Goal: Task Accomplishment & Management: Manage account settings

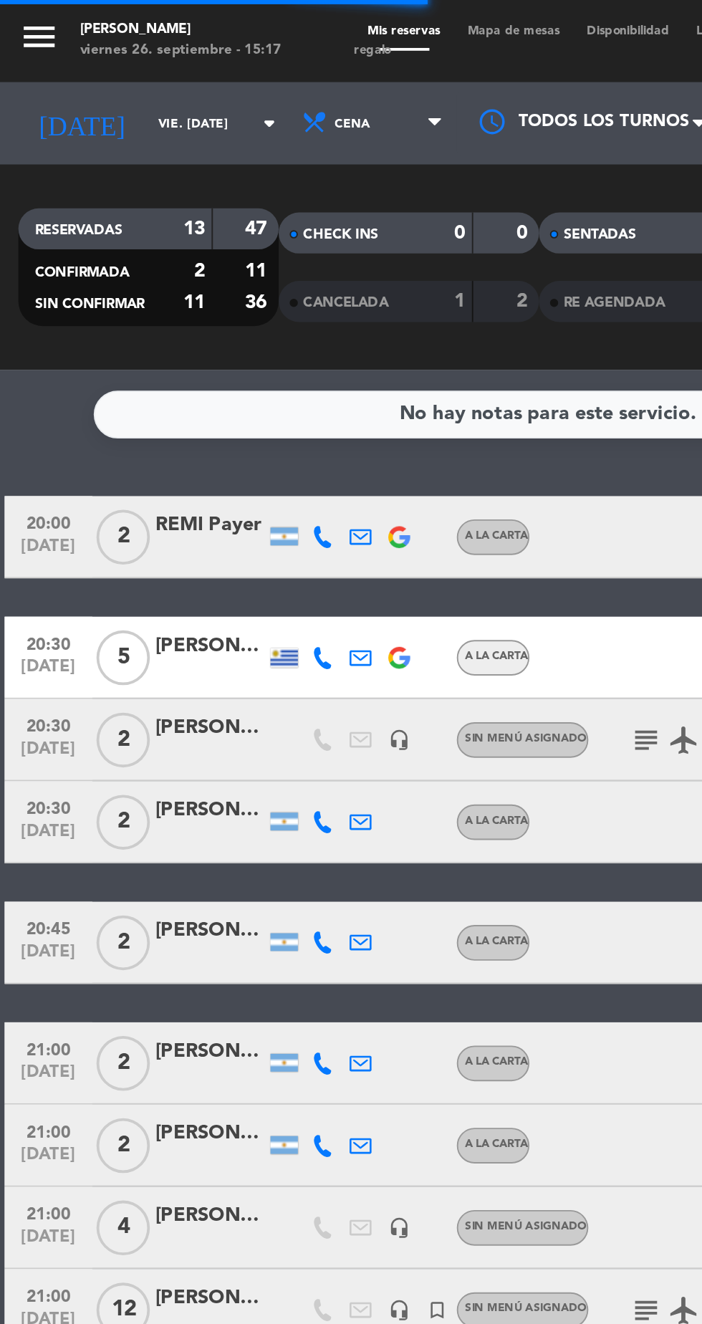
click at [92, 64] on input "vie. [DATE]" at bounding box center [122, 65] width 90 height 22
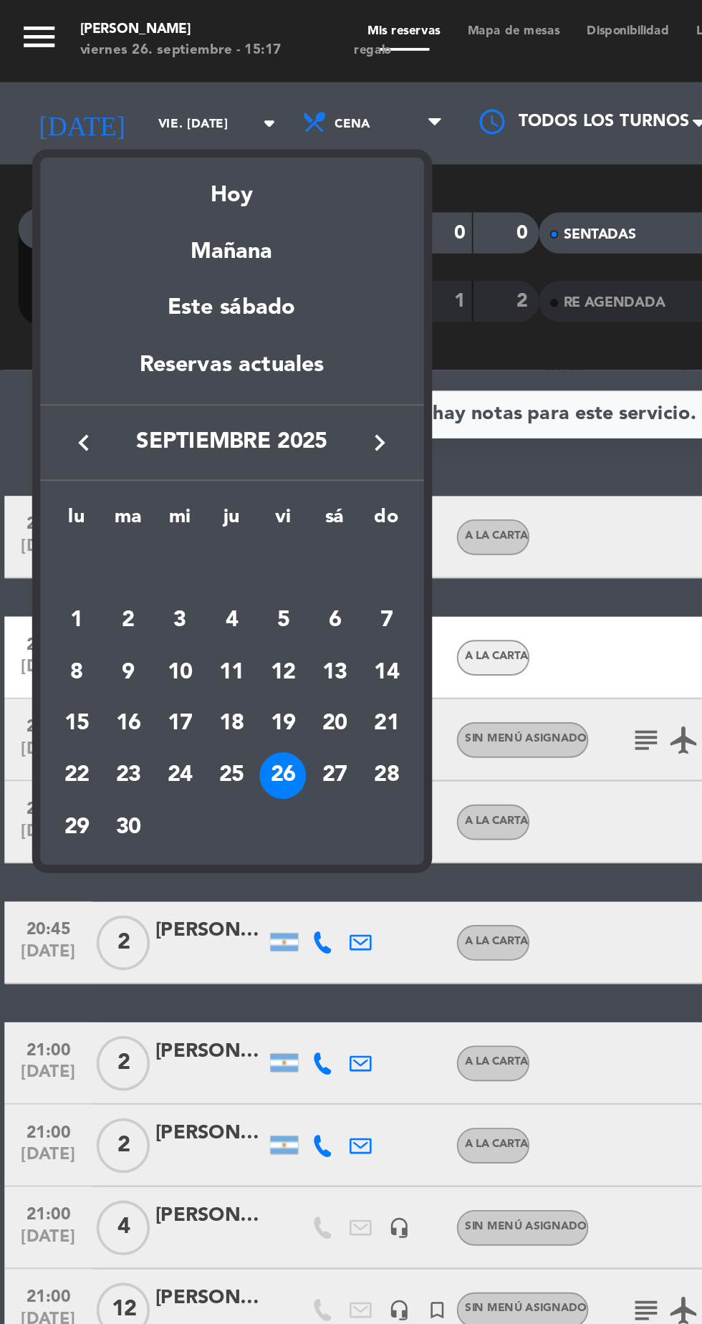
click at [171, 398] on div "27" at bounding box center [176, 405] width 24 height 24
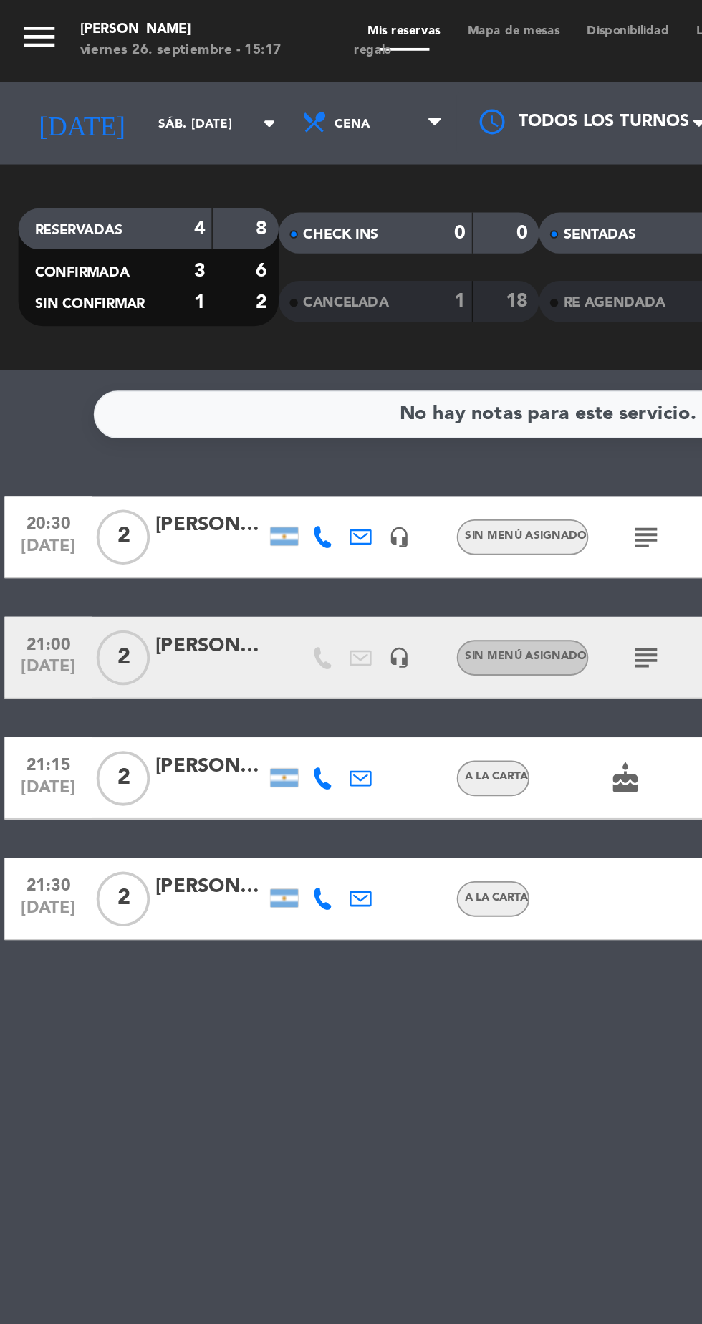
click at [330, 279] on icon "subject" at bounding box center [338, 280] width 17 height 17
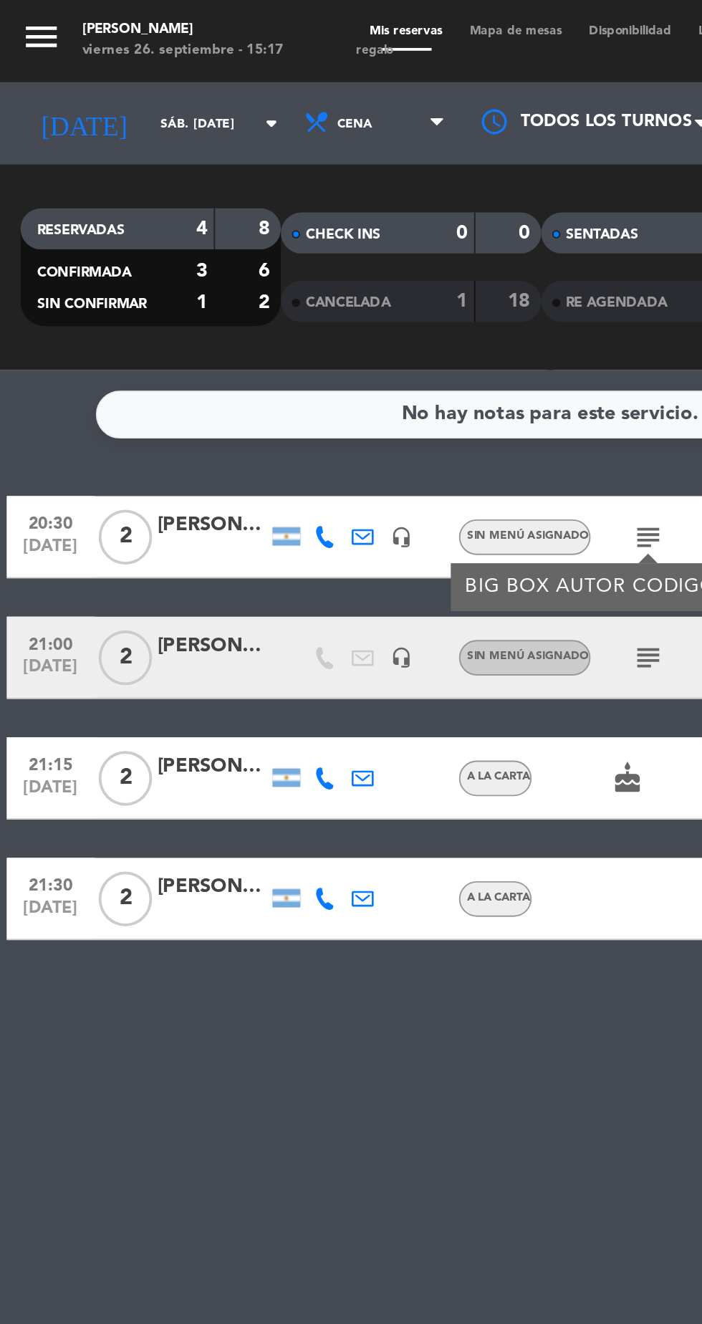
click at [330, 340] on icon "subject" at bounding box center [338, 343] width 17 height 17
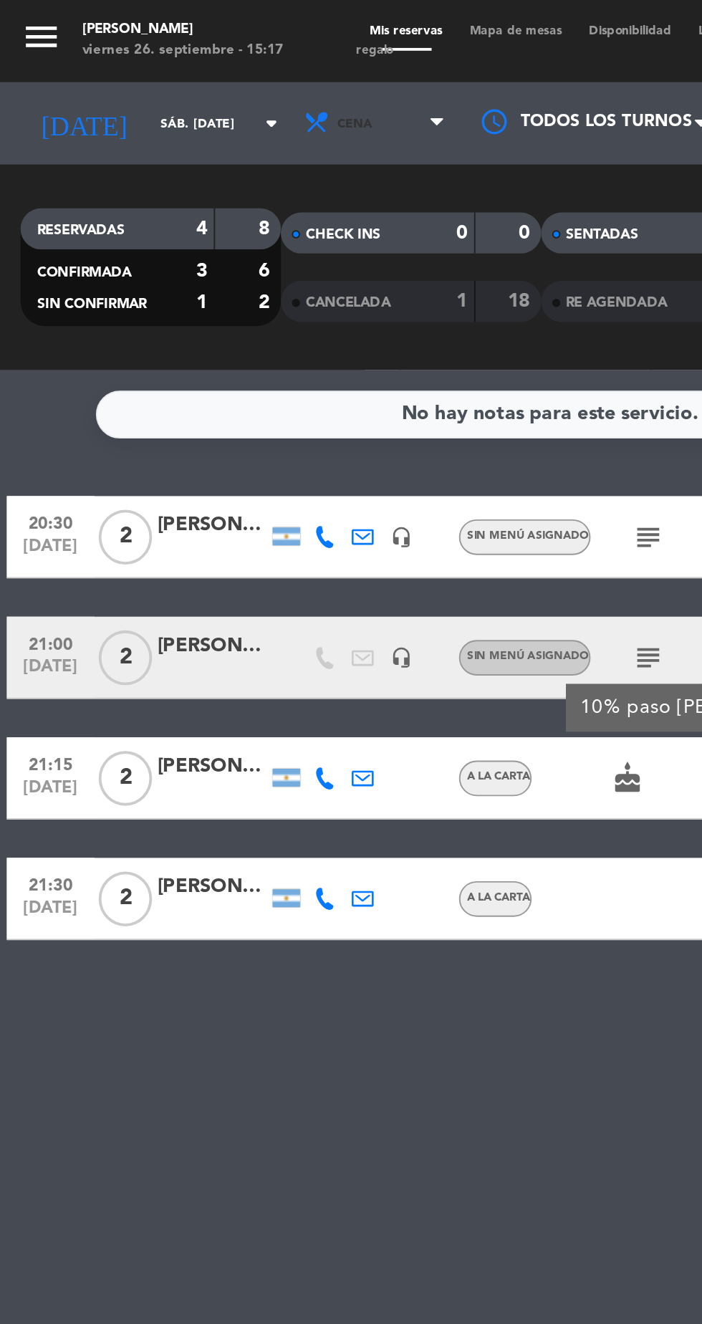
click at [193, 75] on span "Cena" at bounding box center [197, 65] width 86 height 32
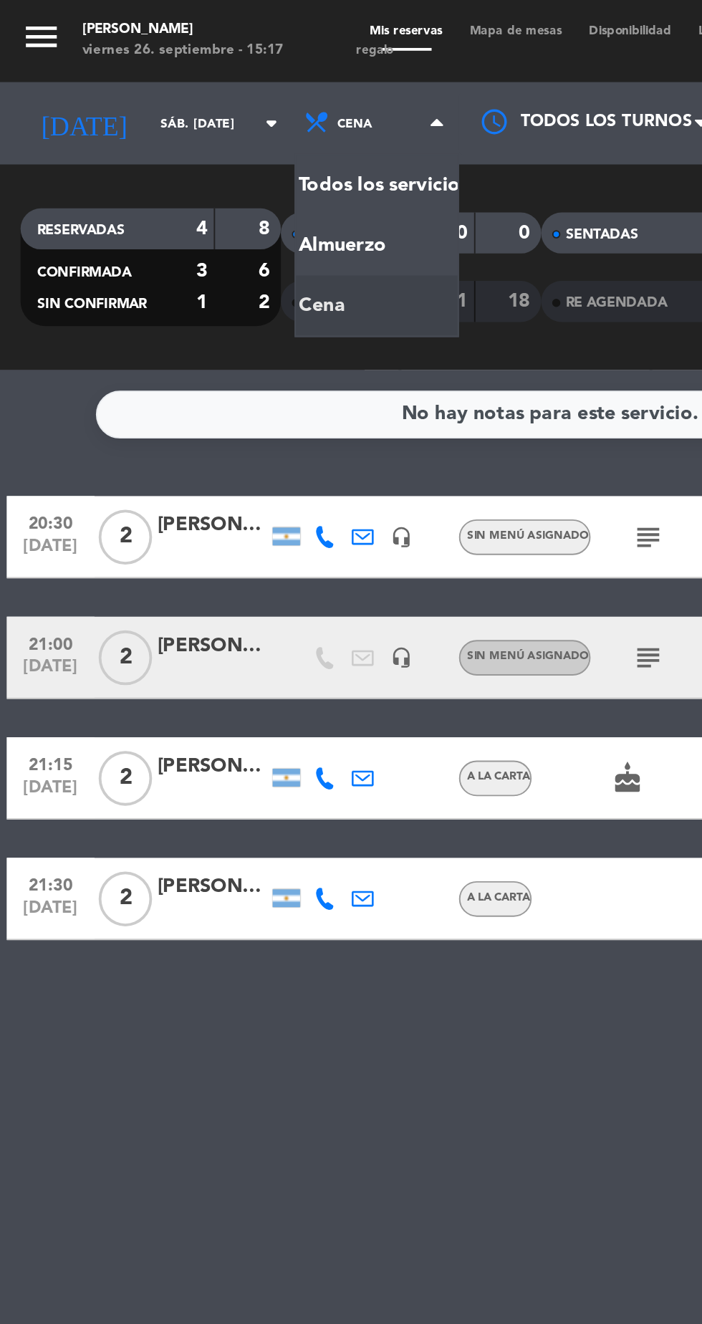
click at [77, 64] on input "sáb. 27 sep." at bounding box center [122, 65] width 90 height 22
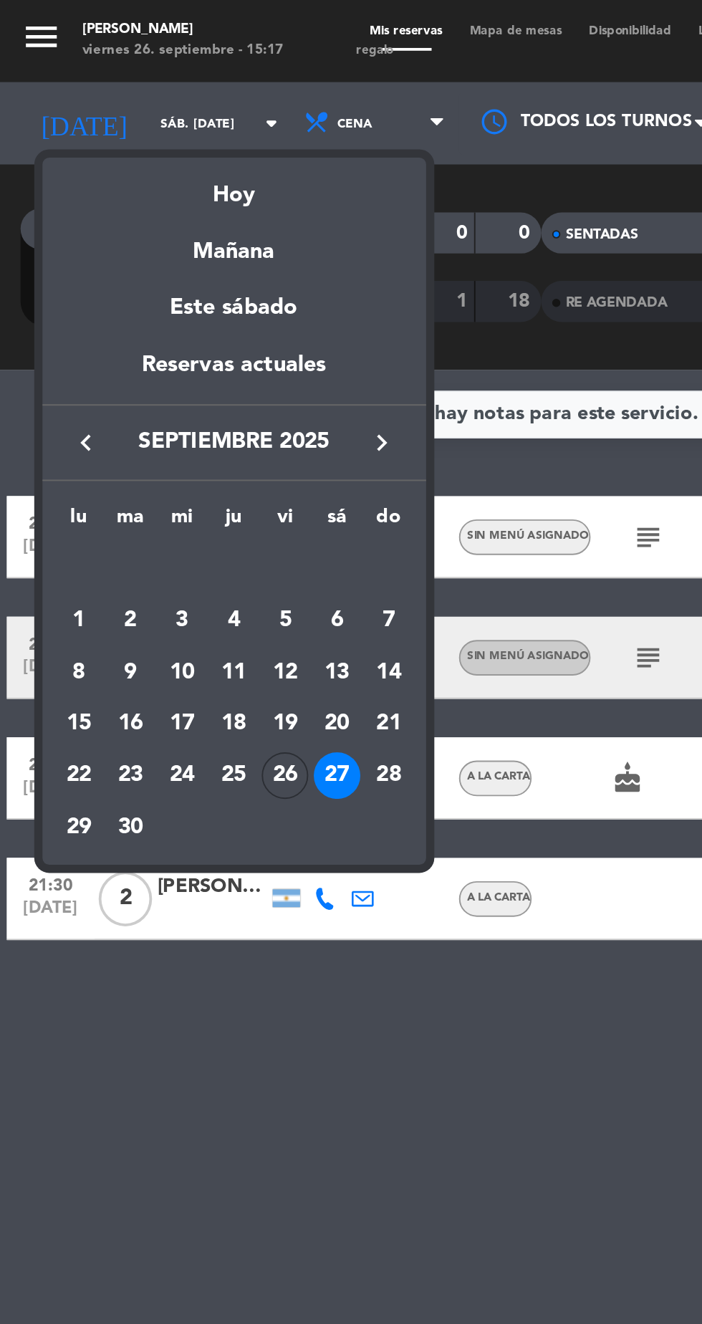
click at [143, 409] on div "26" at bounding box center [149, 405] width 24 height 24
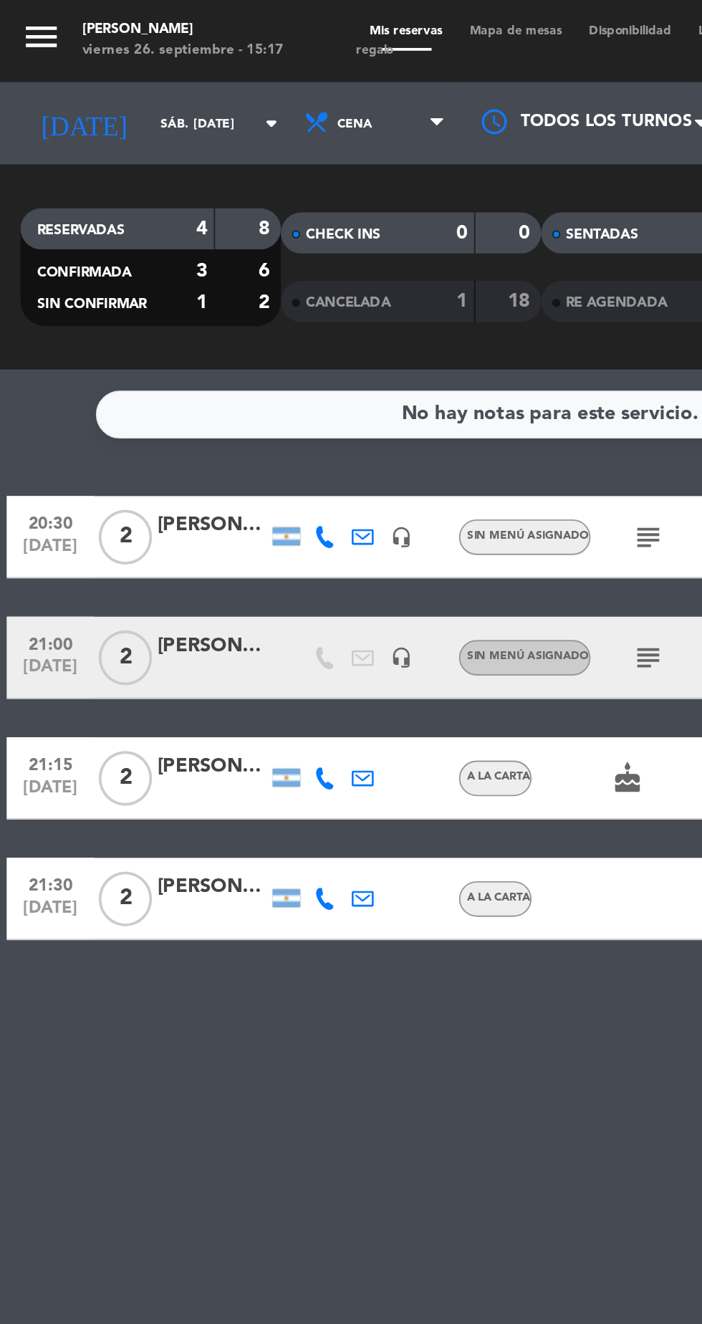
type input "[DATE]"
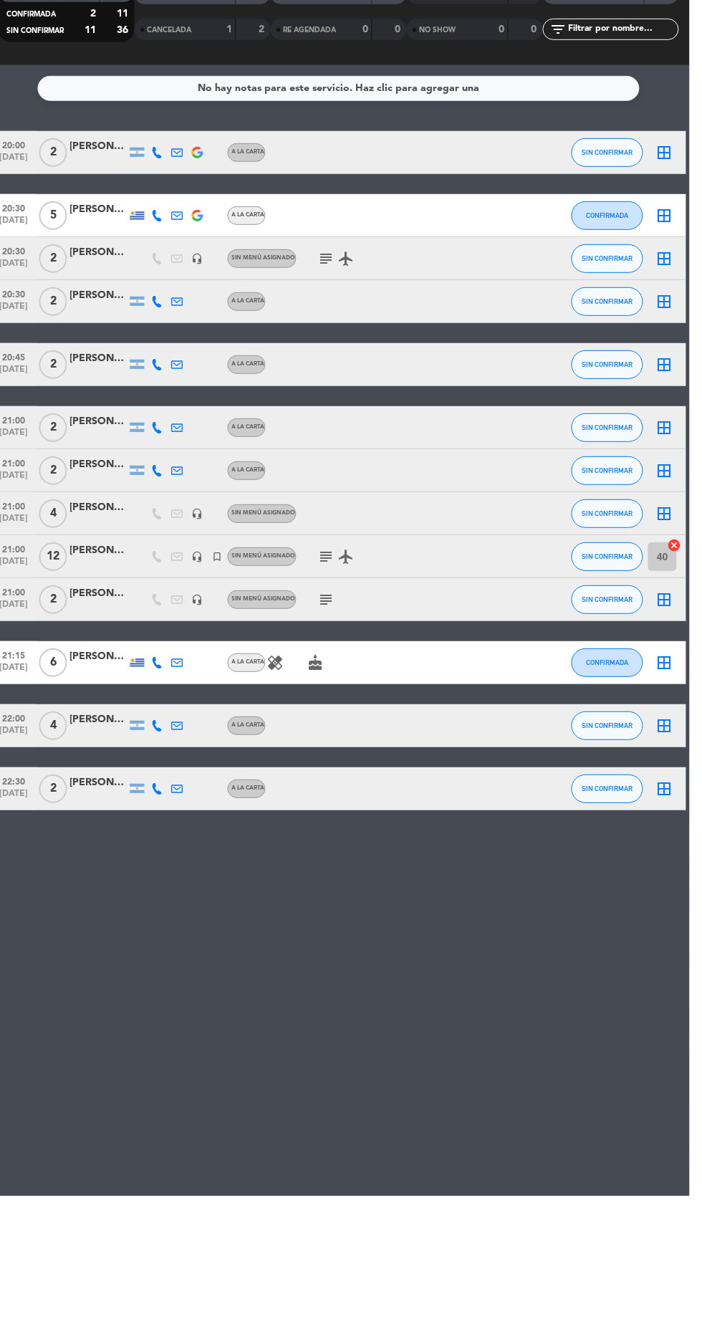
scroll to position [4, 0]
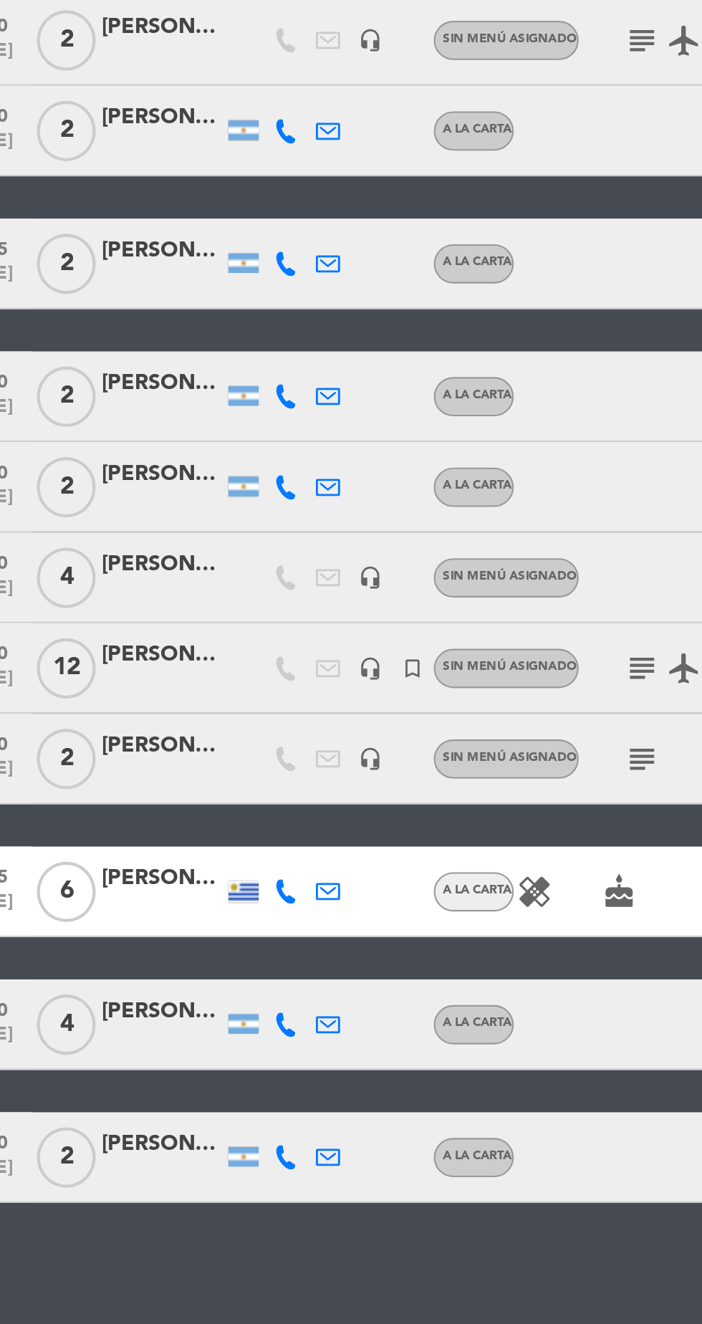
click at [113, 681] on div "[PERSON_NAME]" at bounding box center [110, 679] width 57 height 16
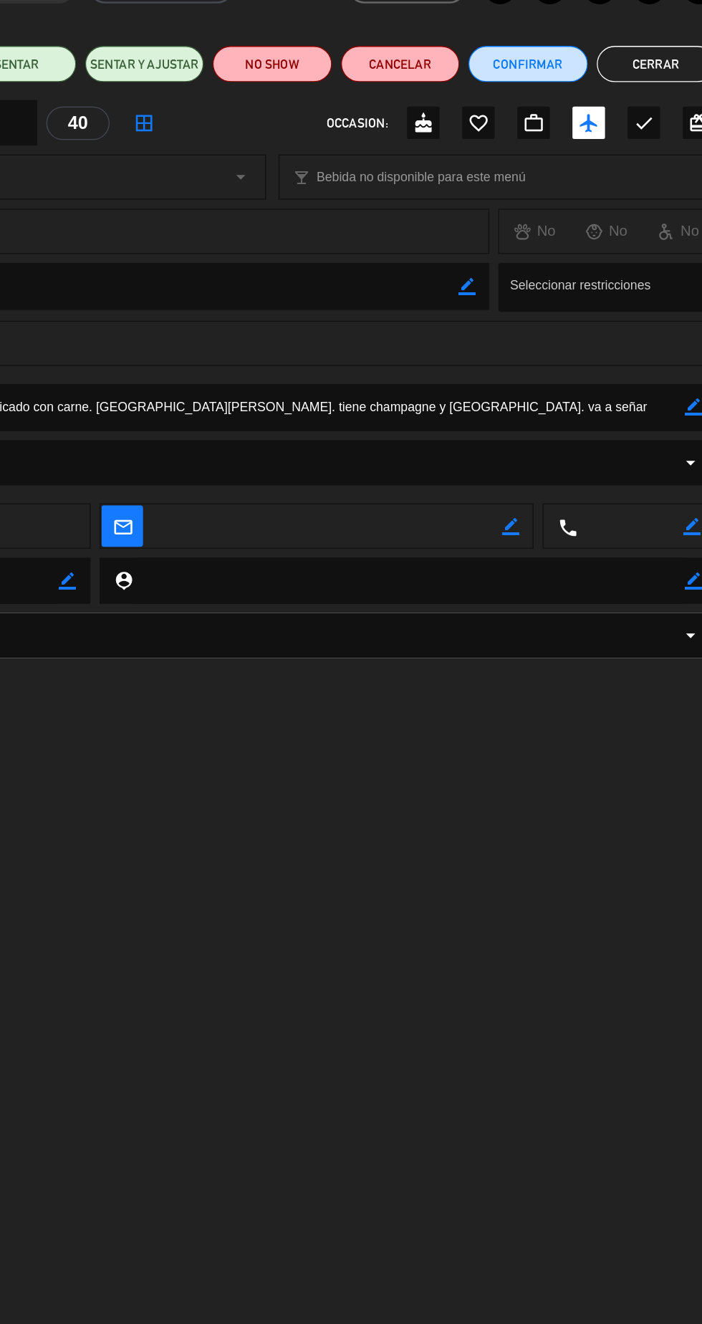
scroll to position [0, 0]
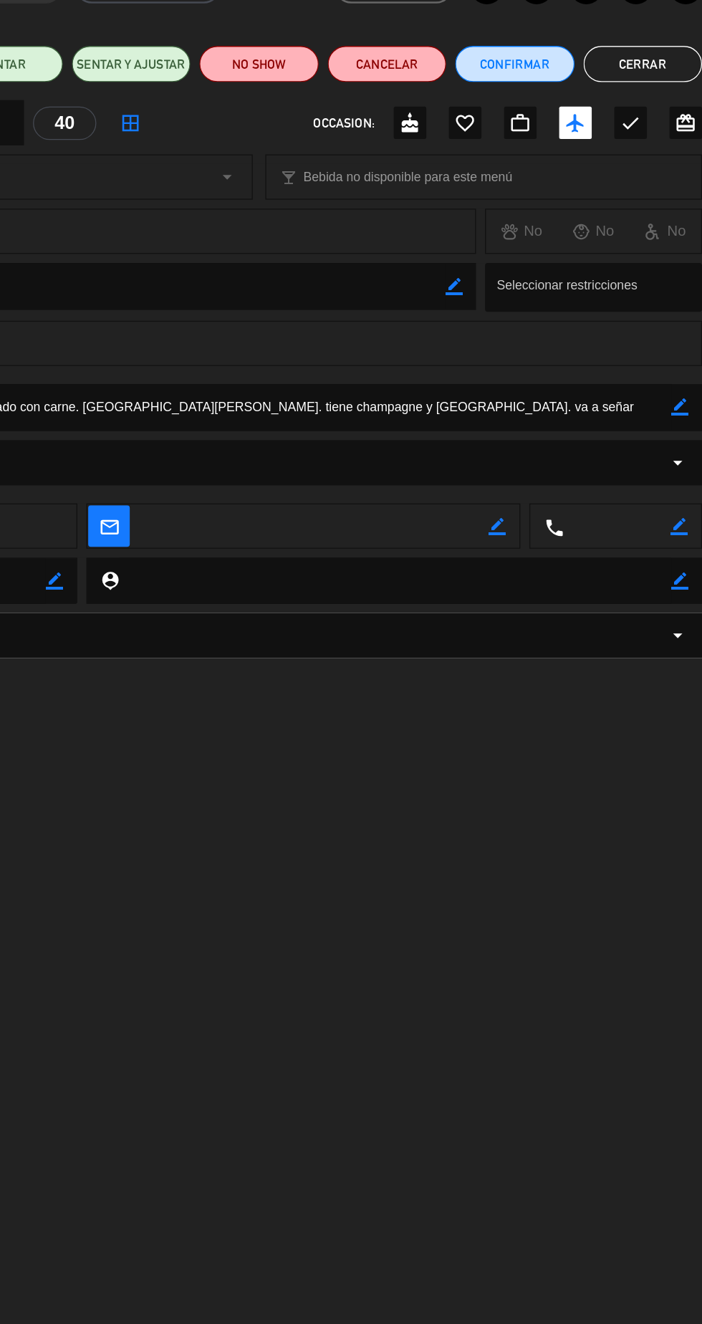
click at [670, 418] on textarea at bounding box center [352, 415] width 651 height 37
click at [672, 417] on textarea at bounding box center [352, 415] width 651 height 37
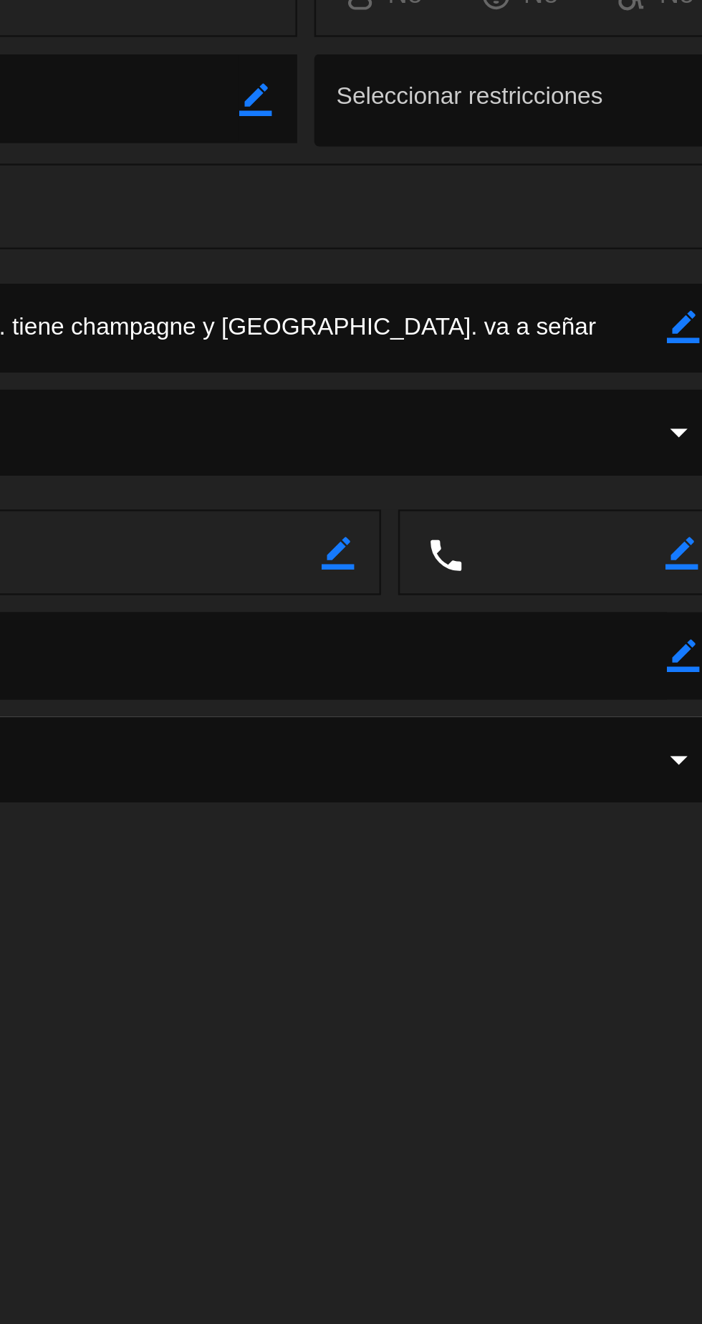
click at [668, 419] on textarea at bounding box center [352, 415] width 651 height 37
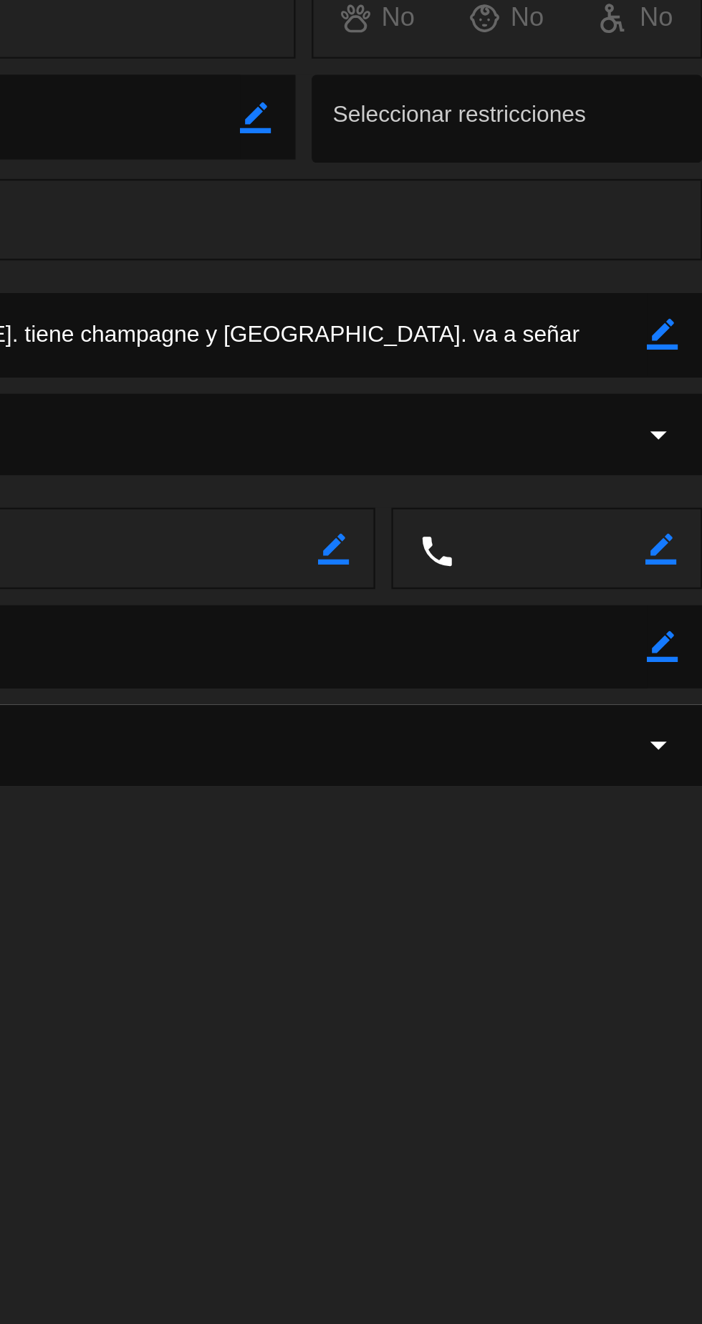
click at [689, 421] on icon "border_color" at bounding box center [685, 415] width 14 height 14
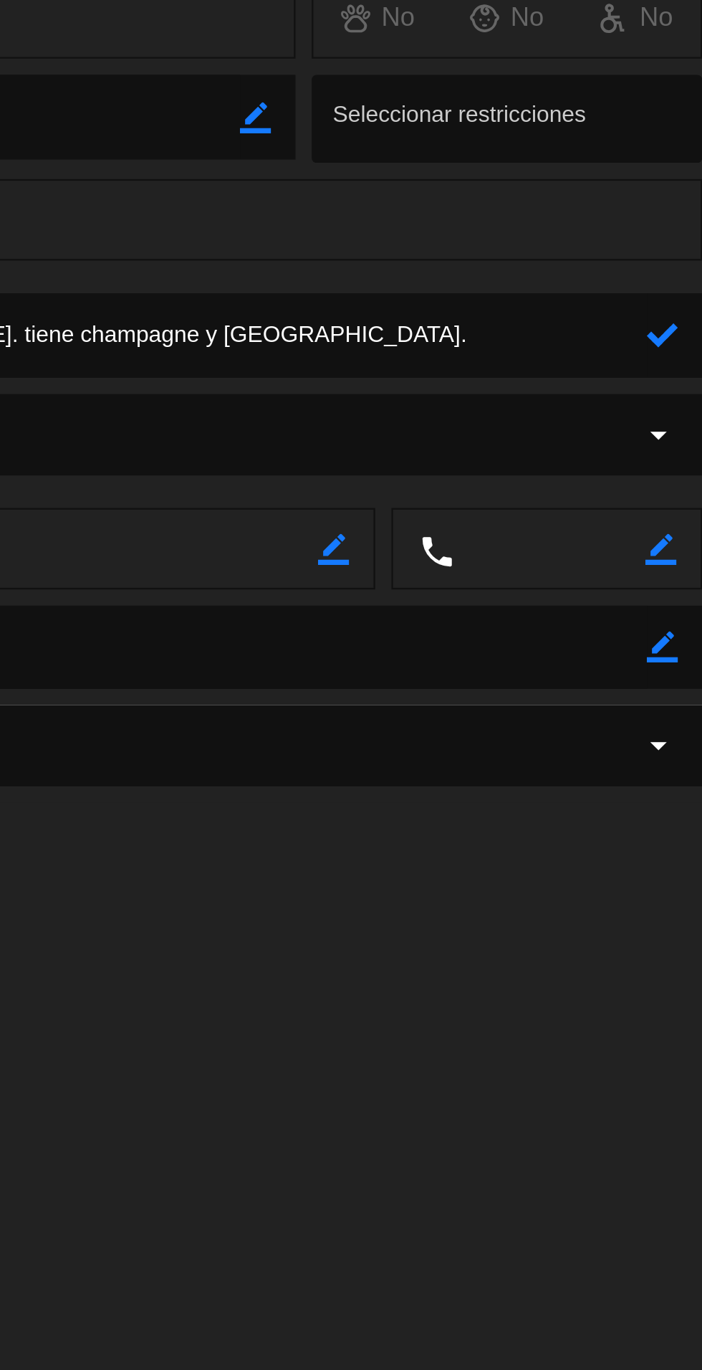
click at [460, 417] on textarea at bounding box center [352, 415] width 651 height 37
click at [440, 419] on textarea at bounding box center [352, 415] width 651 height 37
click at [438, 418] on textarea at bounding box center [352, 415] width 651 height 37
click at [462, 416] on textarea at bounding box center [352, 415] width 651 height 37
paste textarea "[[DATE] 15:29] [PERSON_NAME]: Ya pagaron 525mil [[DATE] 15:30] [PERSON_NAME]: F…"
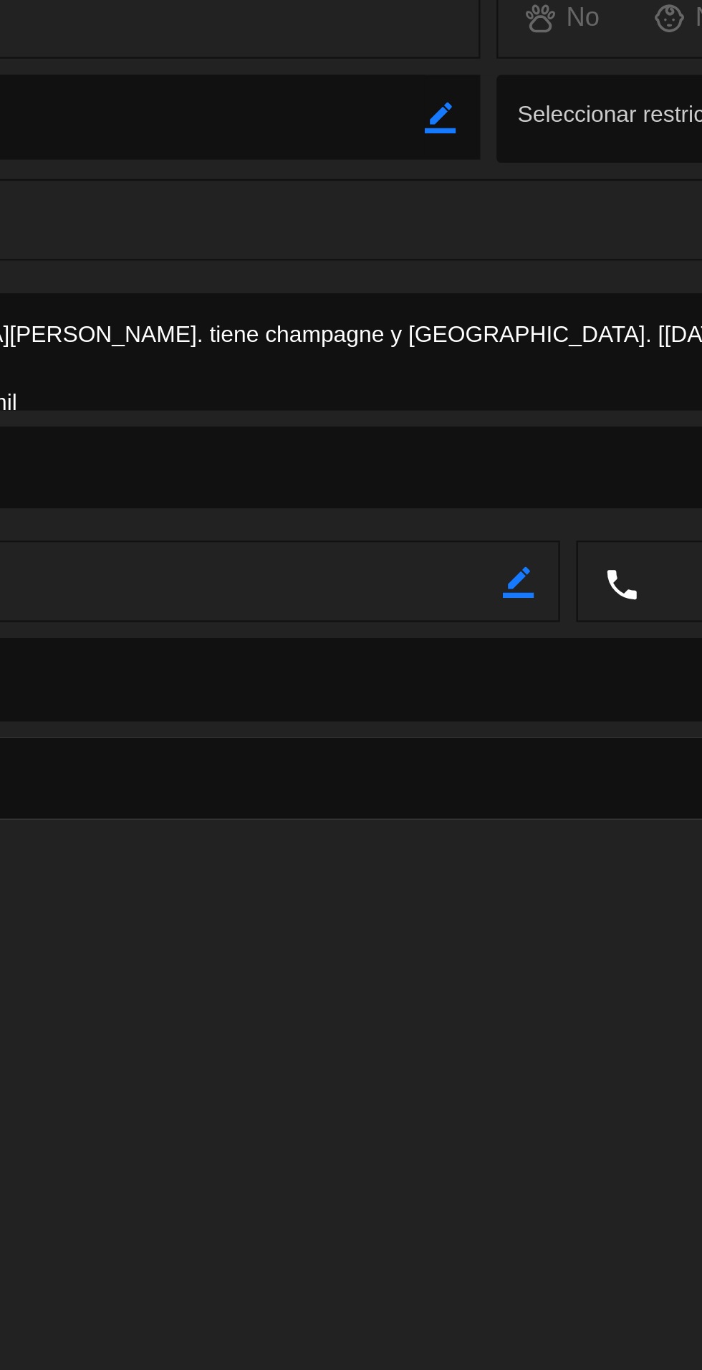
click at [467, 412] on textarea at bounding box center [352, 423] width 651 height 52
click at [514, 417] on textarea at bounding box center [352, 423] width 651 height 52
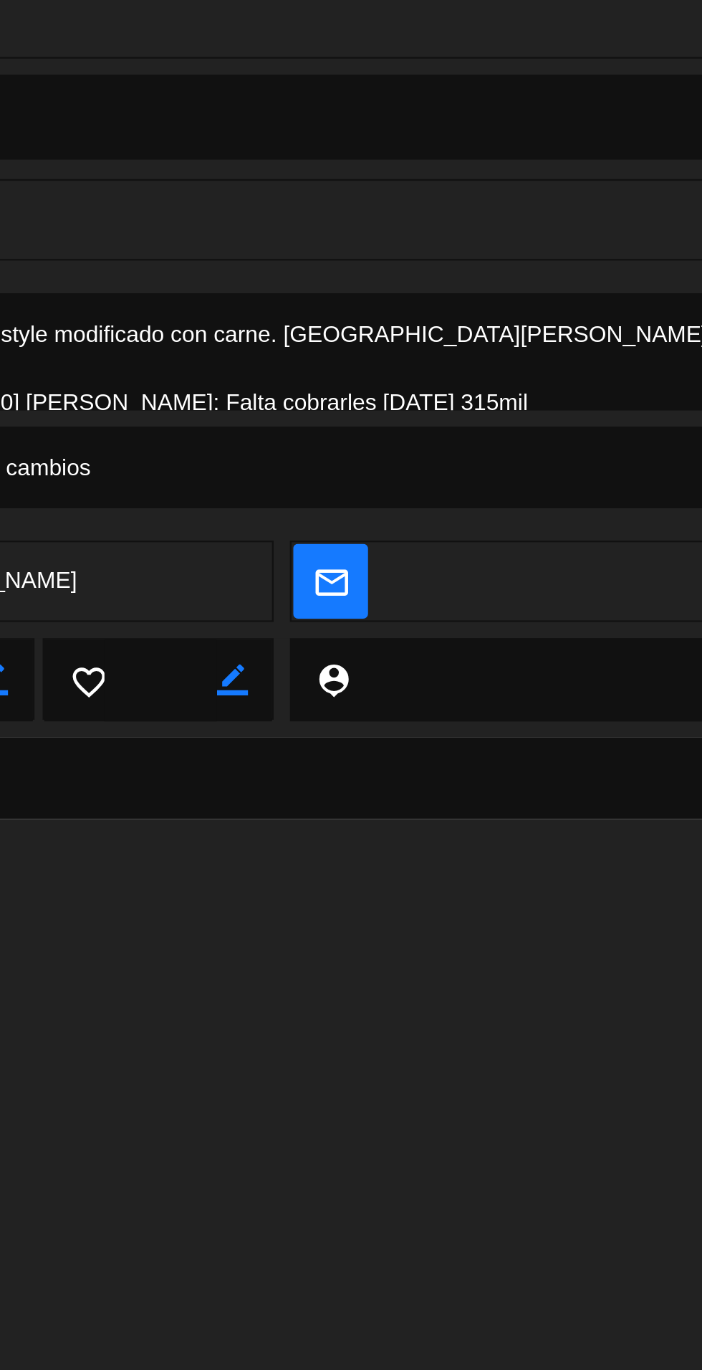
click at [199, 426] on textarea at bounding box center [352, 423] width 651 height 52
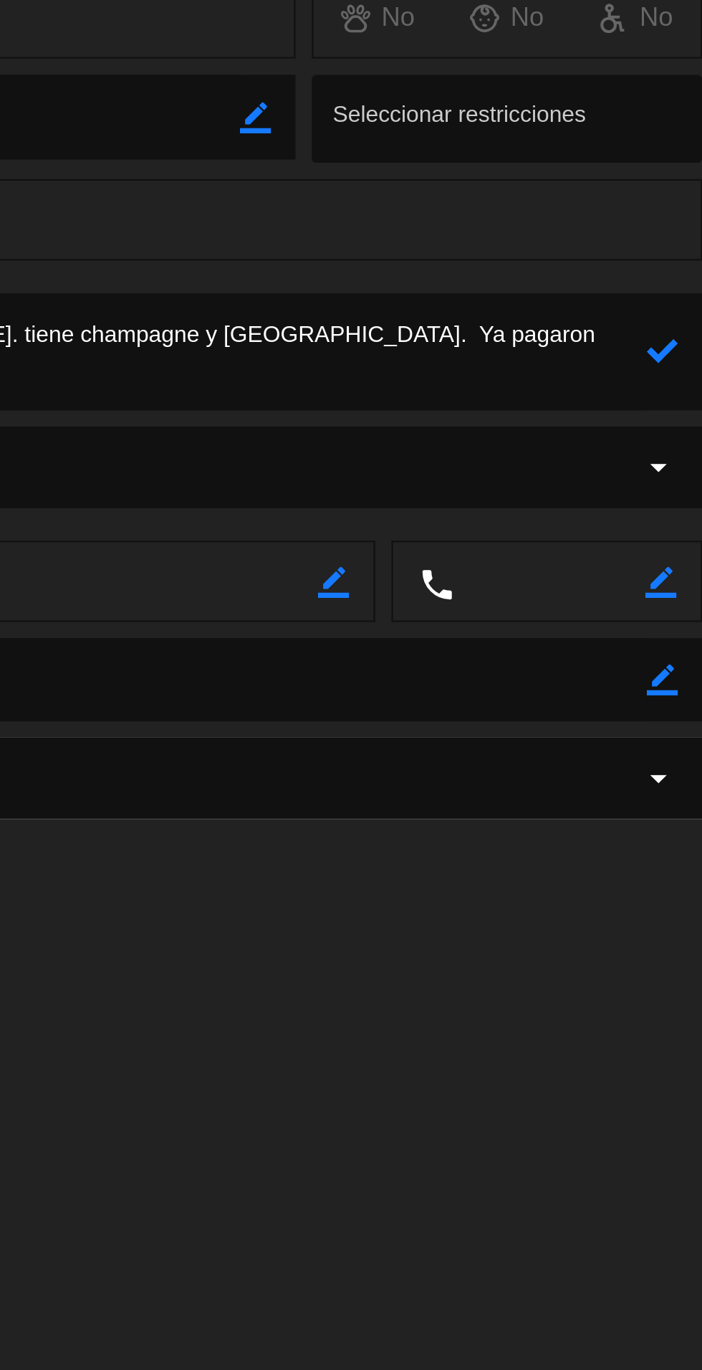
click at [672, 423] on textarea at bounding box center [352, 423] width 651 height 52
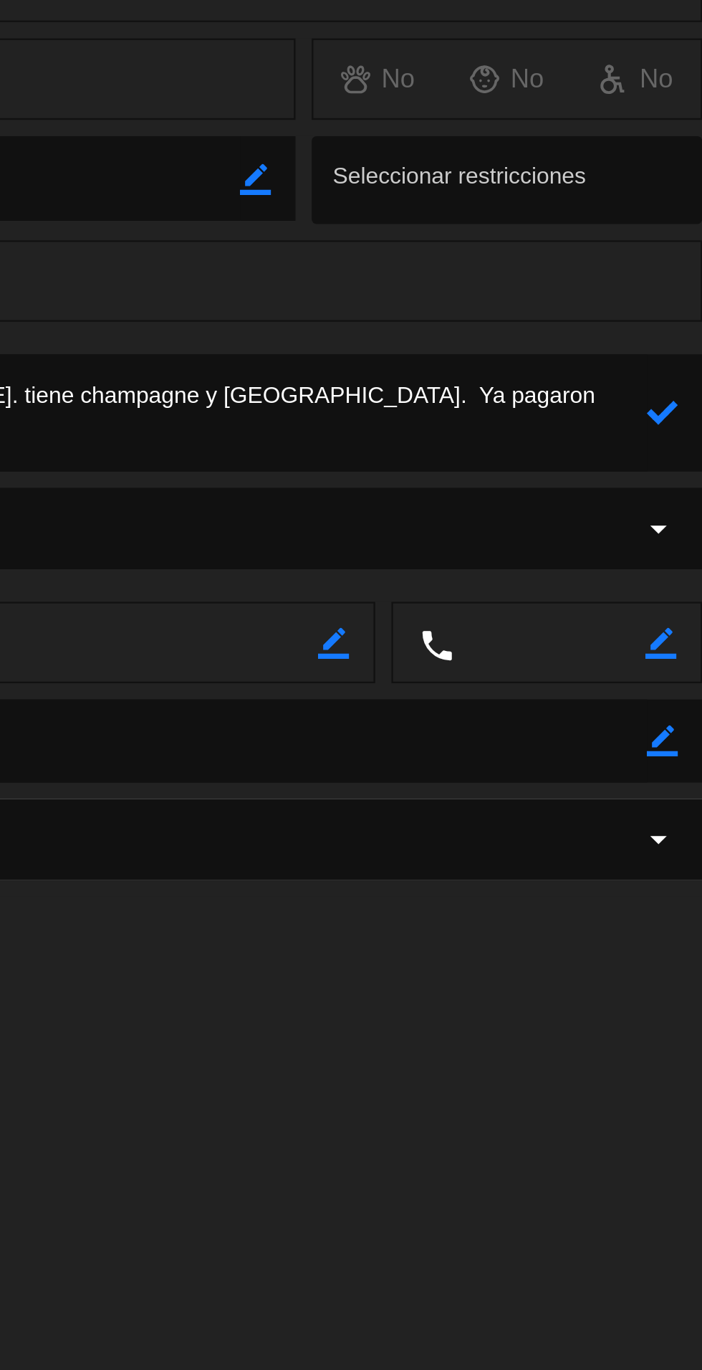
type textarea "menu family style modificado con carne. [GEOGRAPHIC_DATA][PERSON_NAME]. tiene c…"
click at [684, 427] on icon at bounding box center [685, 423] width 14 height 14
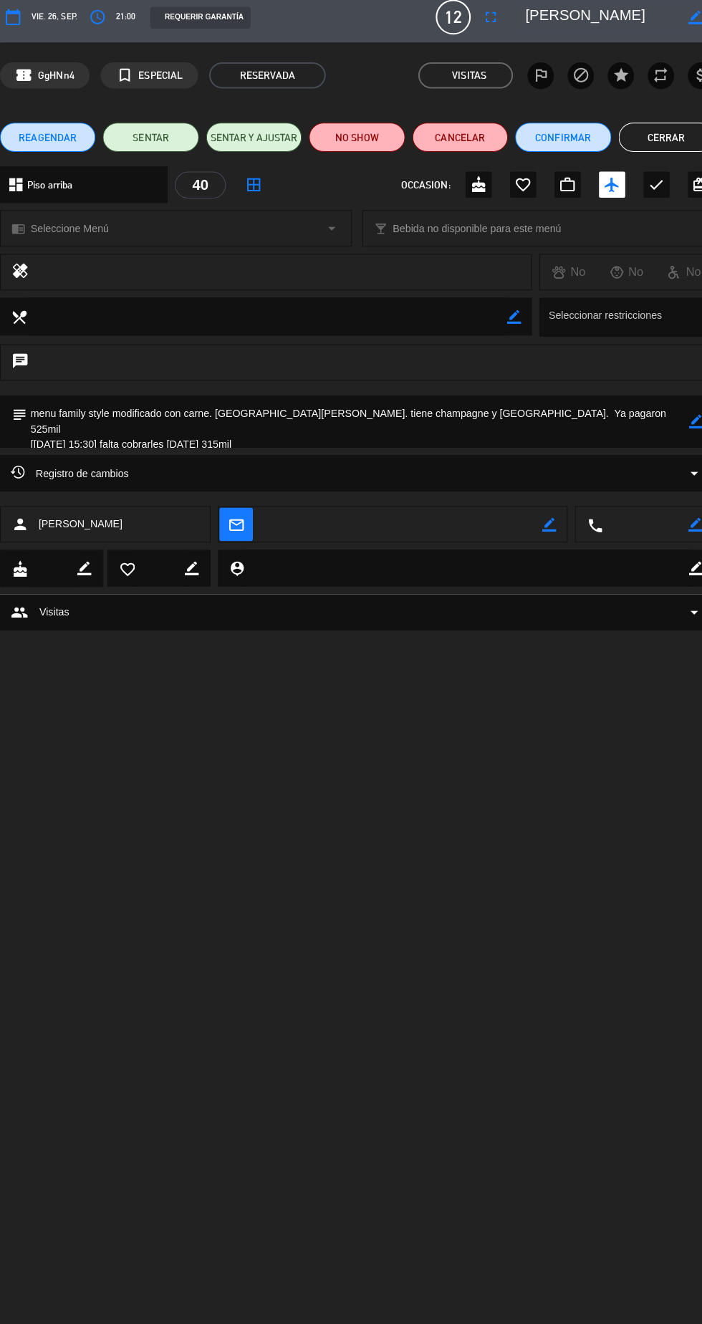
click at [654, 139] on button "Cerrar" at bounding box center [655, 143] width 94 height 29
